Goal: Navigation & Orientation: Find specific page/section

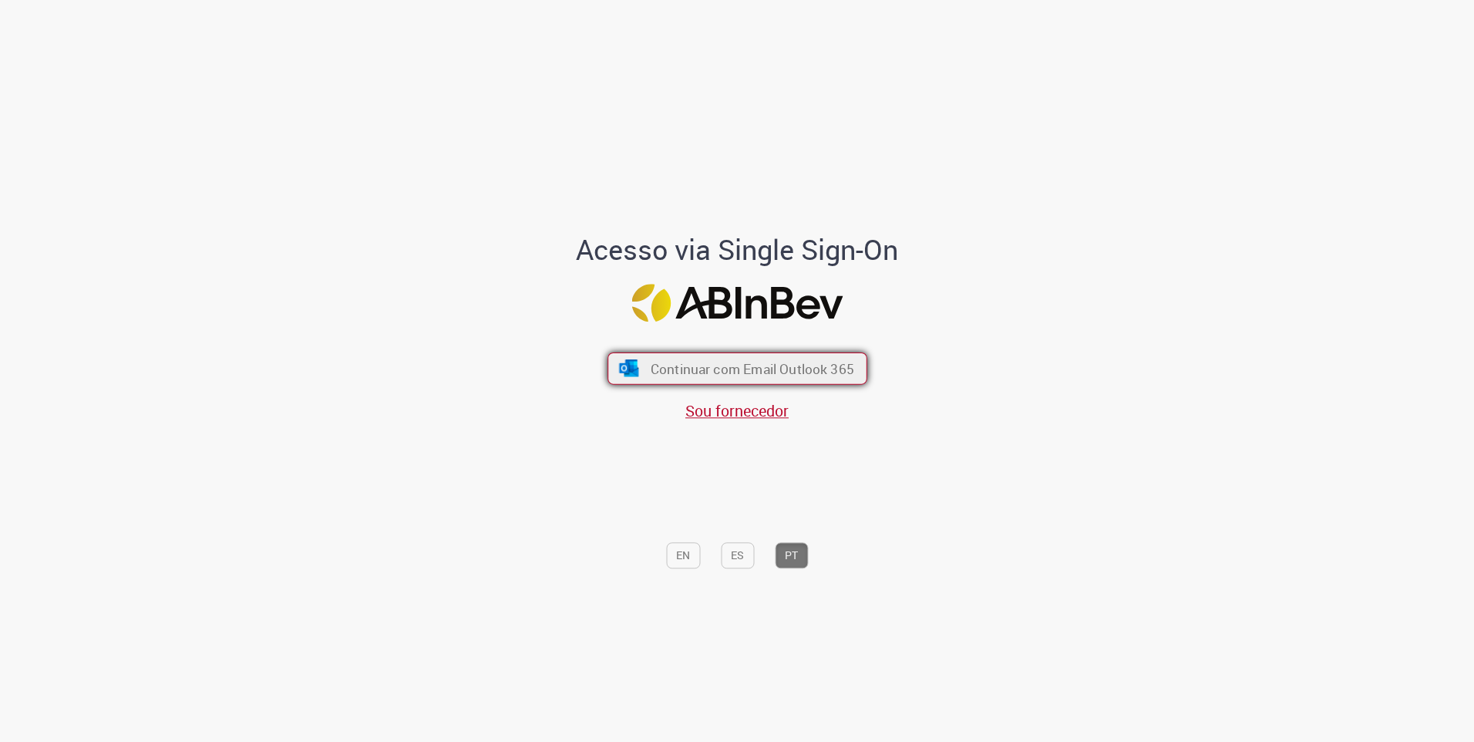
click at [755, 379] on button "Continuar com Email Outlook 365" at bounding box center [737, 368] width 260 height 32
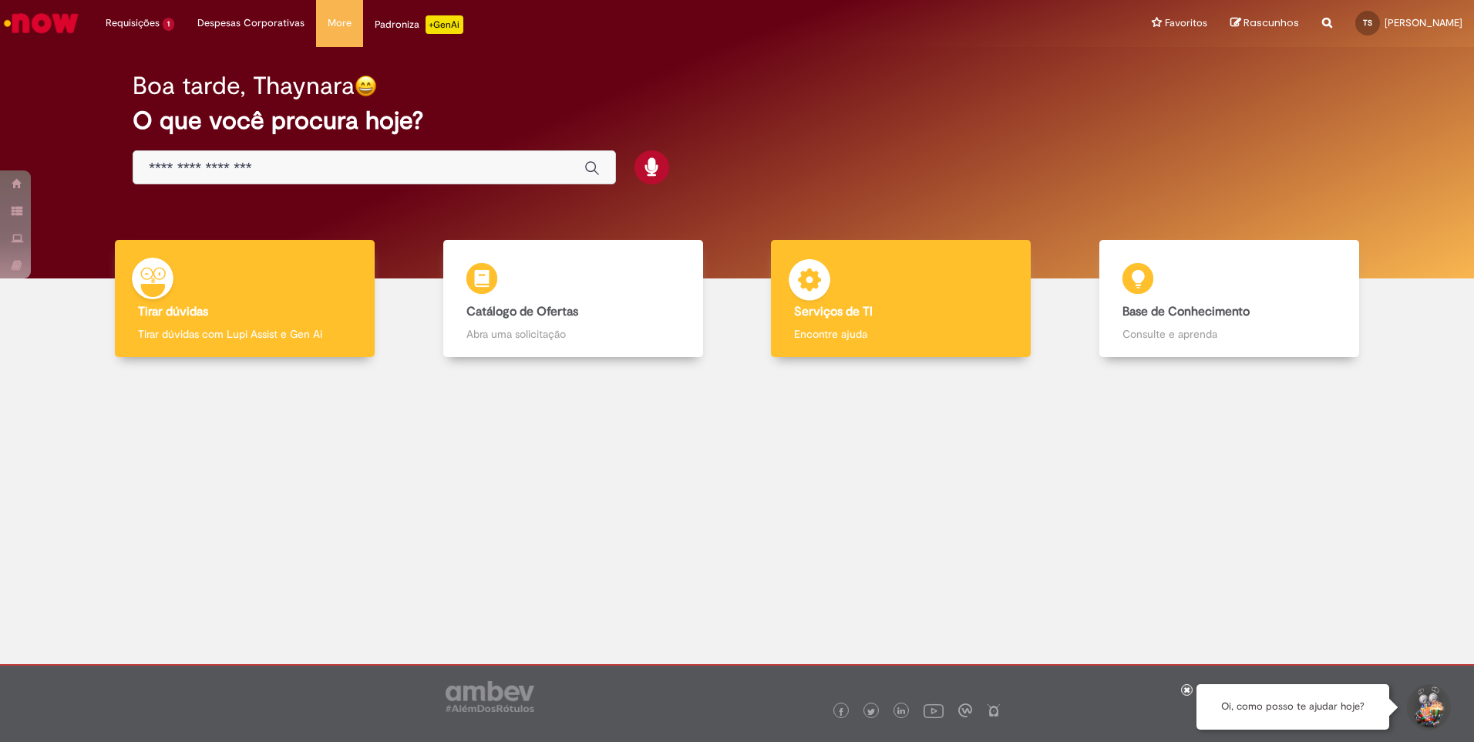
click at [858, 307] on b "Serviços de TI" at bounding box center [833, 311] width 79 height 15
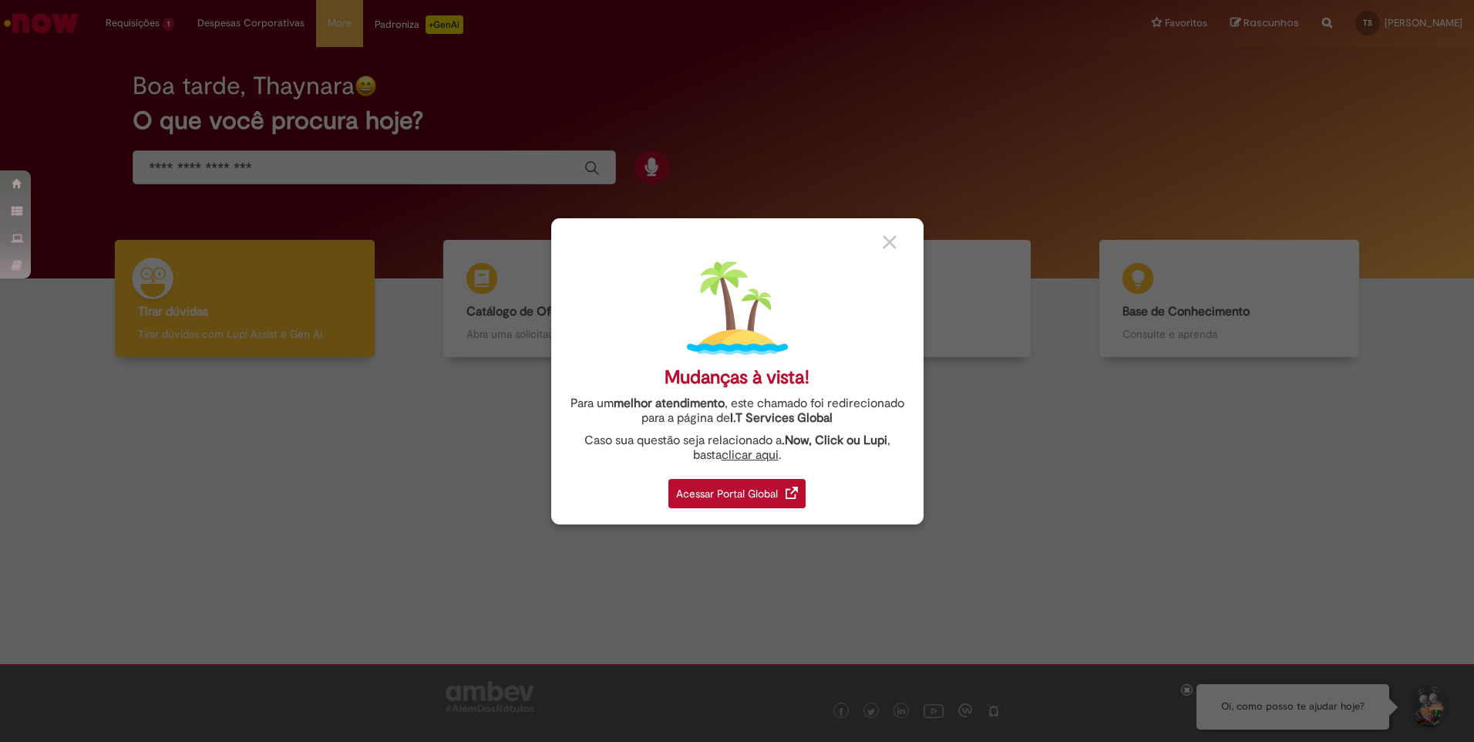
click at [714, 493] on div "Acessar Portal Global" at bounding box center [736, 493] width 137 height 29
